Goal: Task Accomplishment & Management: Manage account settings

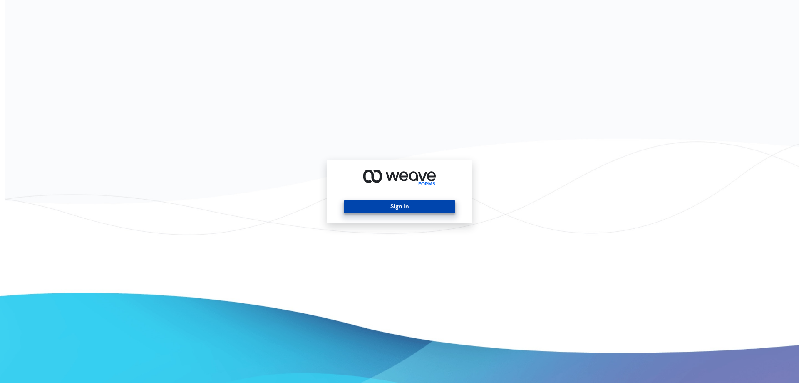
click at [416, 203] on button "Sign In" at bounding box center [399, 206] width 111 height 13
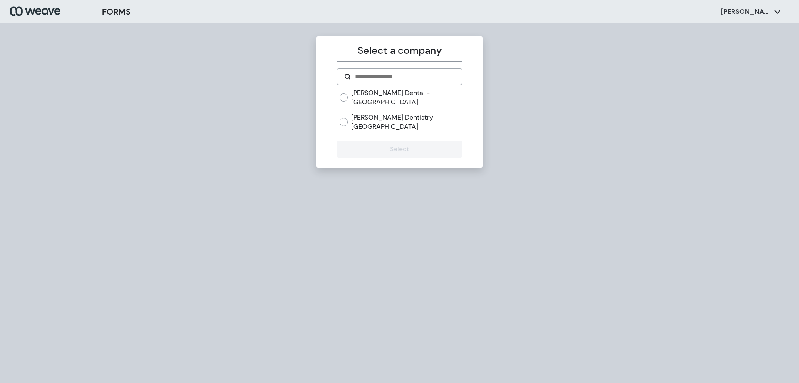
click at [388, 91] on label "[PERSON_NAME] Dental - [GEOGRAPHIC_DATA]" at bounding box center [406, 97] width 110 height 18
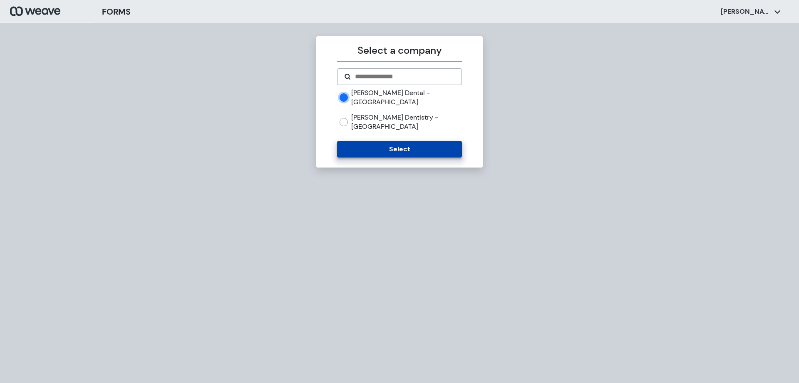
click at [394, 141] on button "Select" at bounding box center [399, 149] width 124 height 17
